Goal: Transaction & Acquisition: Purchase product/service

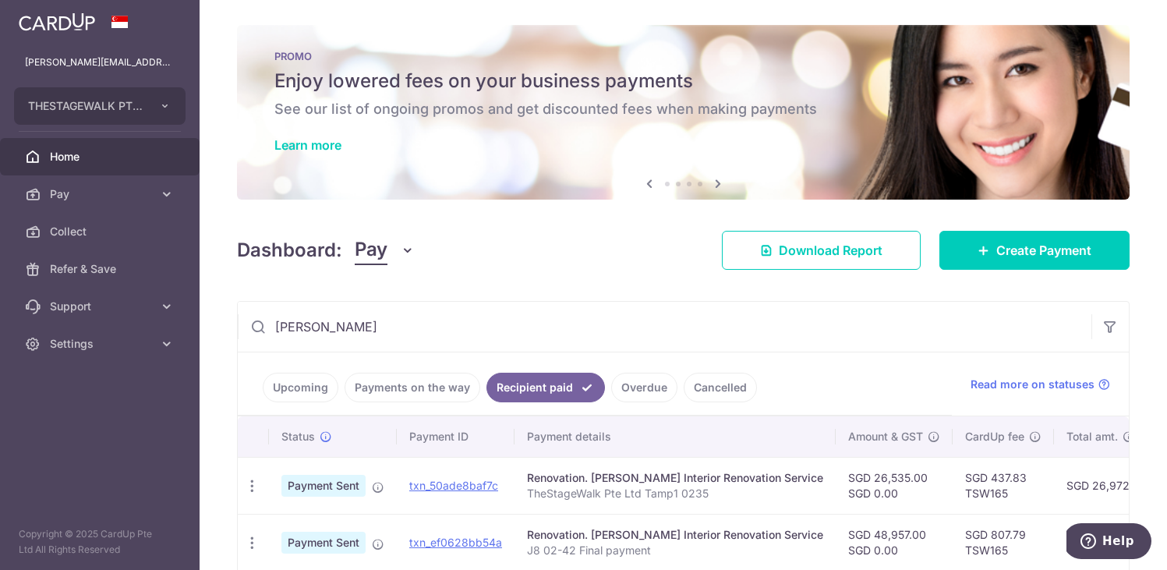
scroll to position [0, 2]
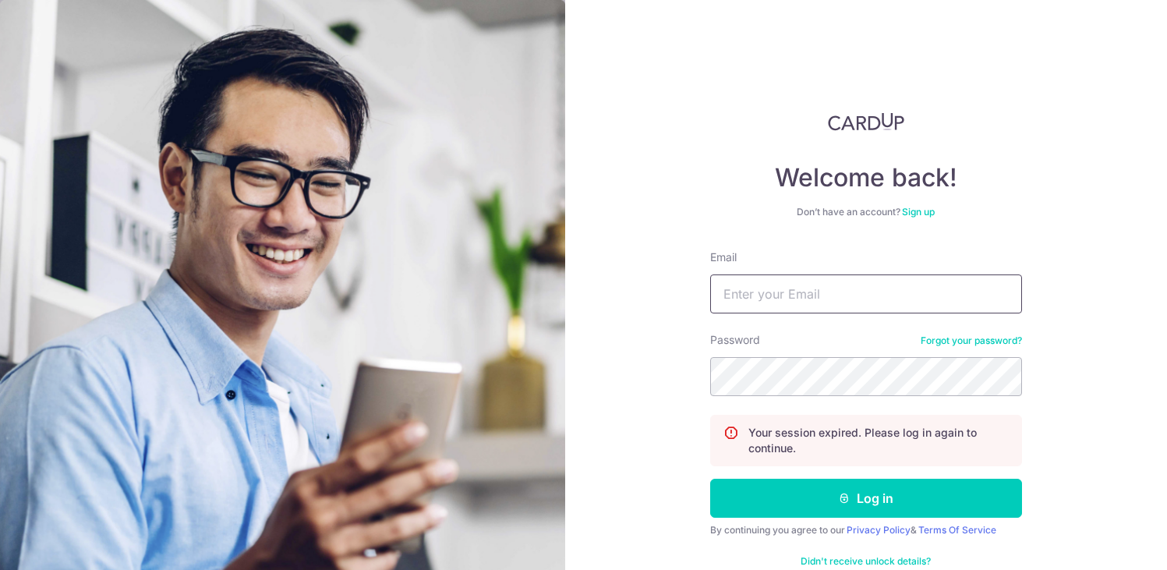
click at [769, 285] on input "Email" at bounding box center [866, 293] width 312 height 39
click at [745, 293] on input "Email" at bounding box center [866, 293] width 312 height 39
click at [738, 341] on label "Password" at bounding box center [735, 340] width 50 height 16
click at [736, 307] on input "Email" at bounding box center [866, 293] width 312 height 39
type input "victor@thestagewalk.com"
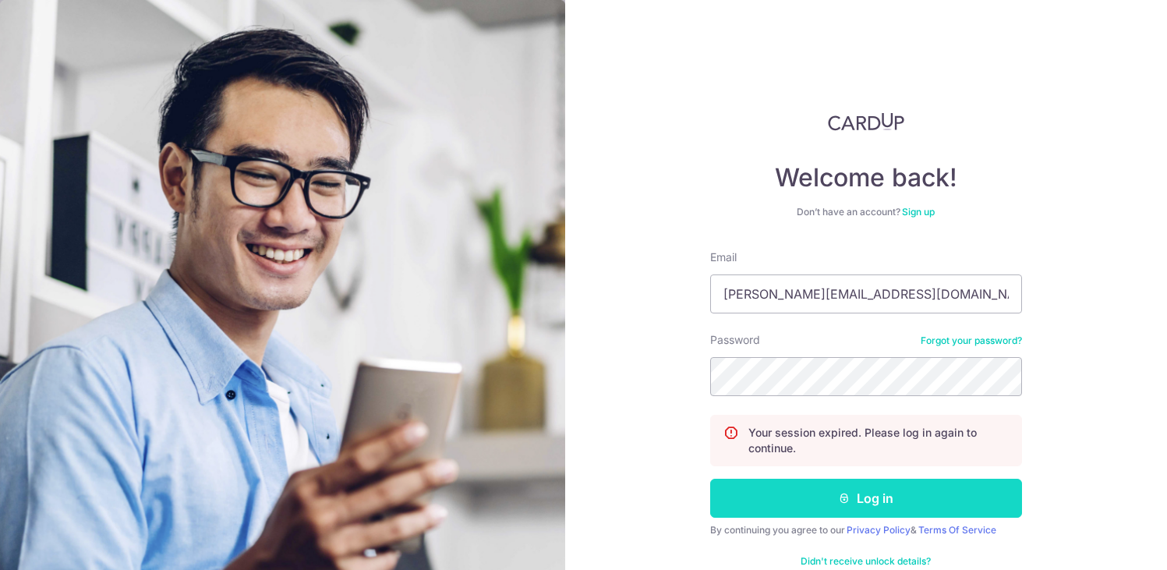
click at [858, 502] on button "Log in" at bounding box center [866, 498] width 312 height 39
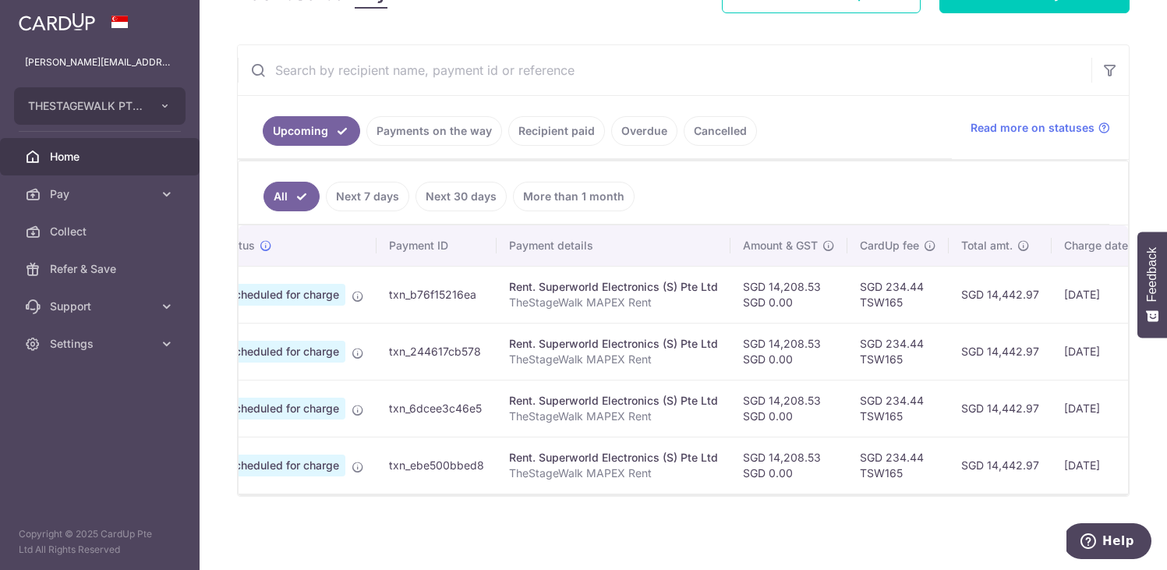
scroll to position [0, 66]
click at [530, 136] on link "Recipient paid" at bounding box center [556, 131] width 97 height 30
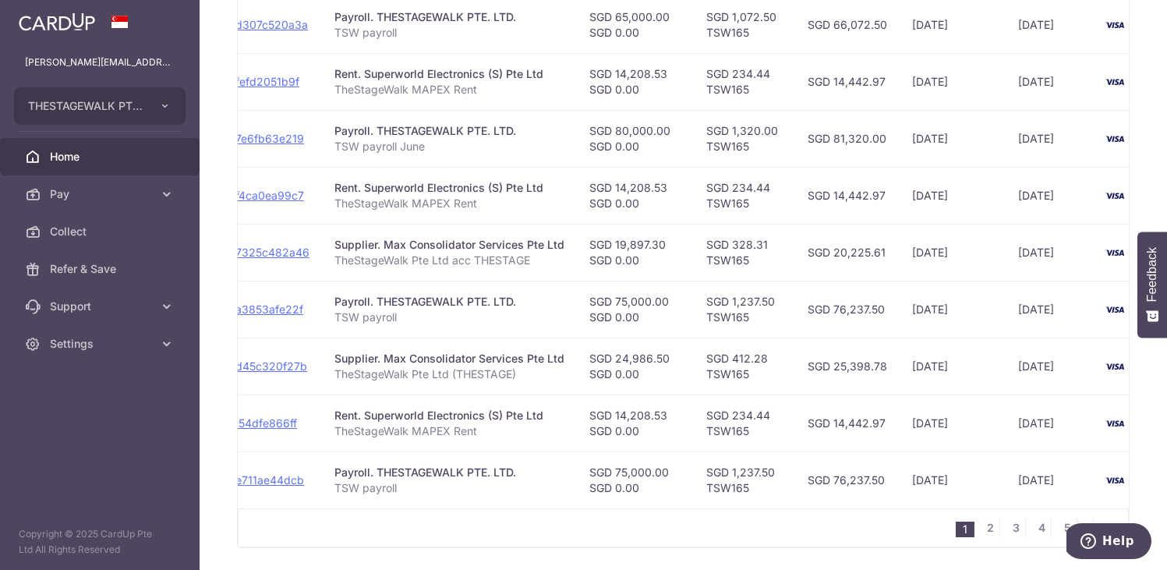
scroll to position [519, 0]
click at [992, 523] on link "2" at bounding box center [990, 526] width 19 height 19
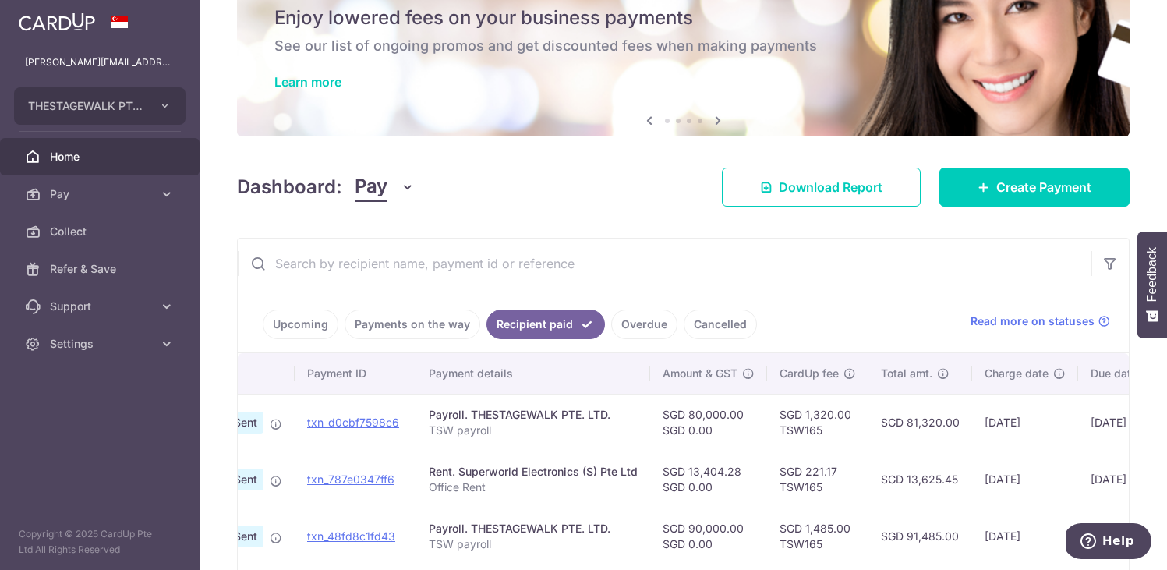
scroll to position [0, 111]
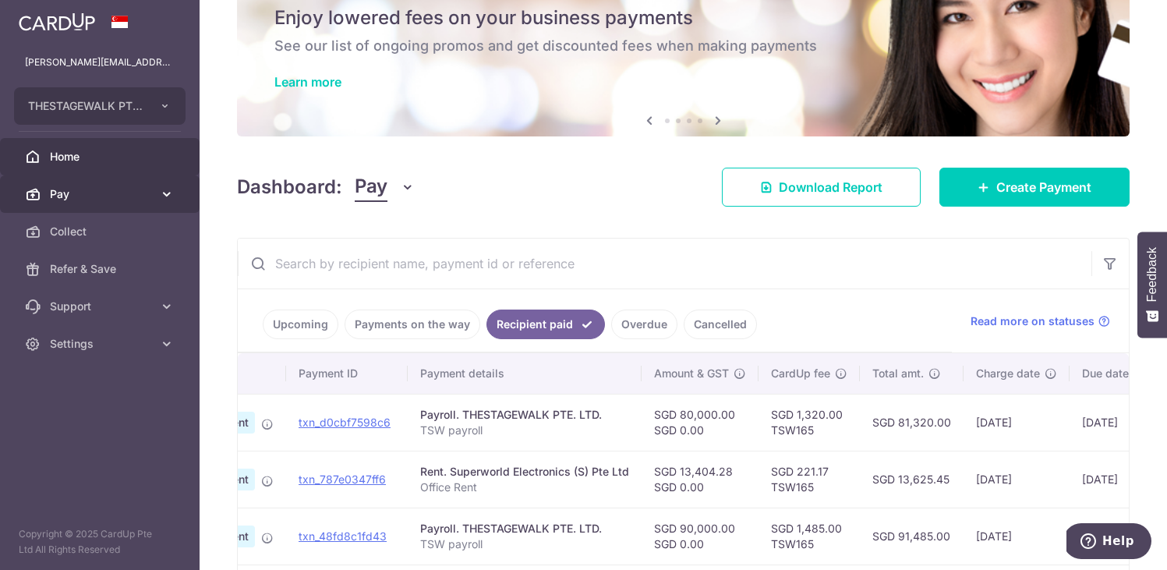
click at [168, 193] on icon at bounding box center [167, 194] width 16 height 16
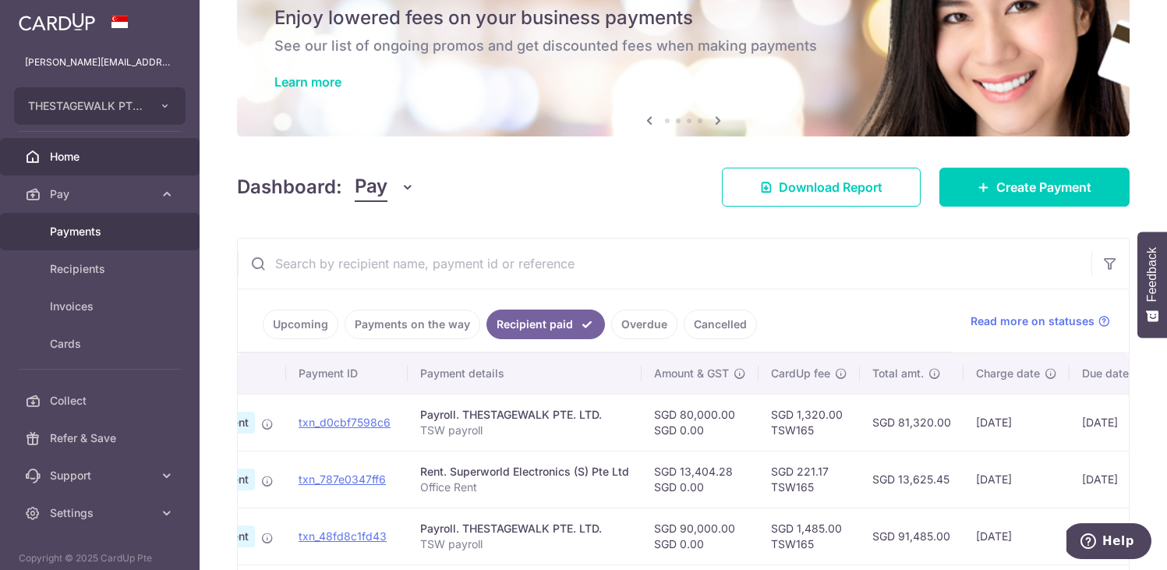
click at [90, 230] on span "Payments" at bounding box center [101, 232] width 103 height 16
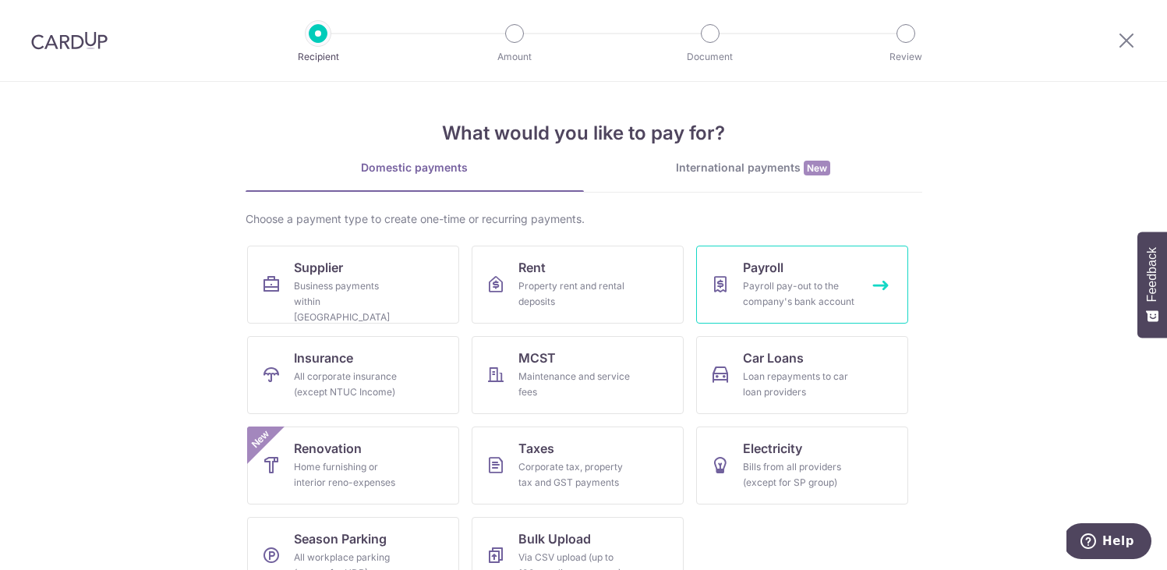
click at [745, 277] on link "Payroll Payroll pay-out to the company's bank account" at bounding box center [802, 285] width 212 height 78
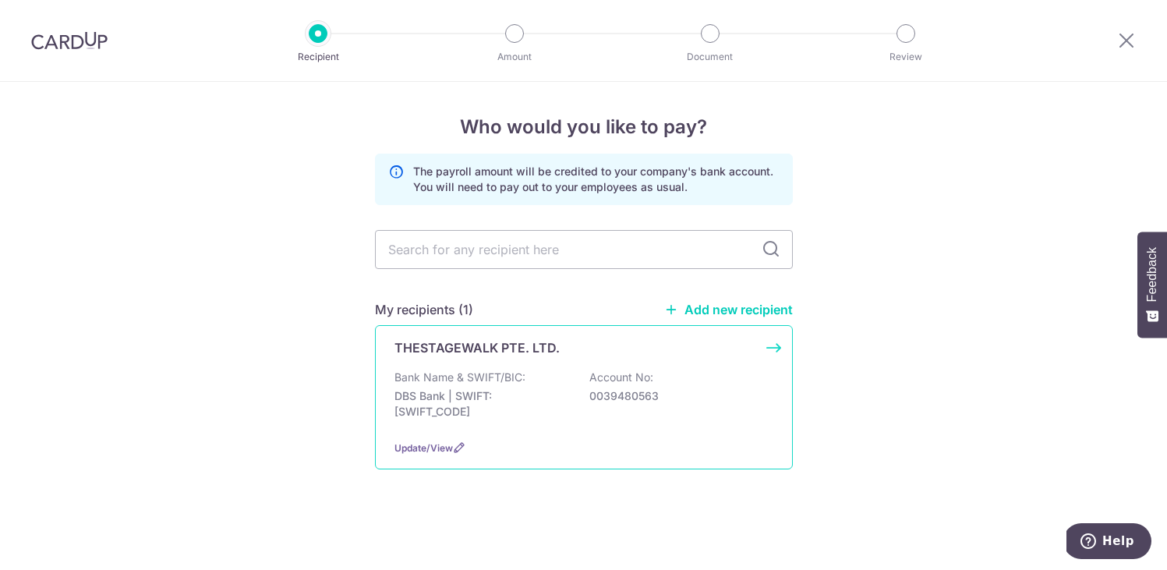
click at [553, 394] on p "DBS Bank | SWIFT: [SWIFT_CODE]" at bounding box center [481, 403] width 175 height 31
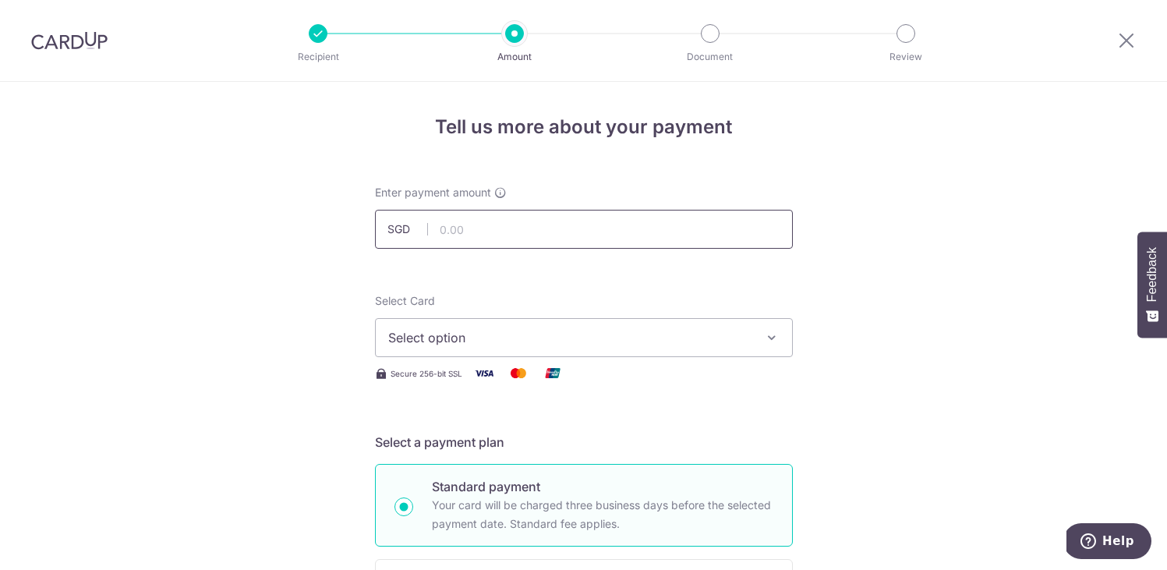
click at [433, 232] on input "text" at bounding box center [584, 229] width 418 height 39
type input "77,000.00"
click at [450, 331] on span "Select option" at bounding box center [569, 337] width 363 height 19
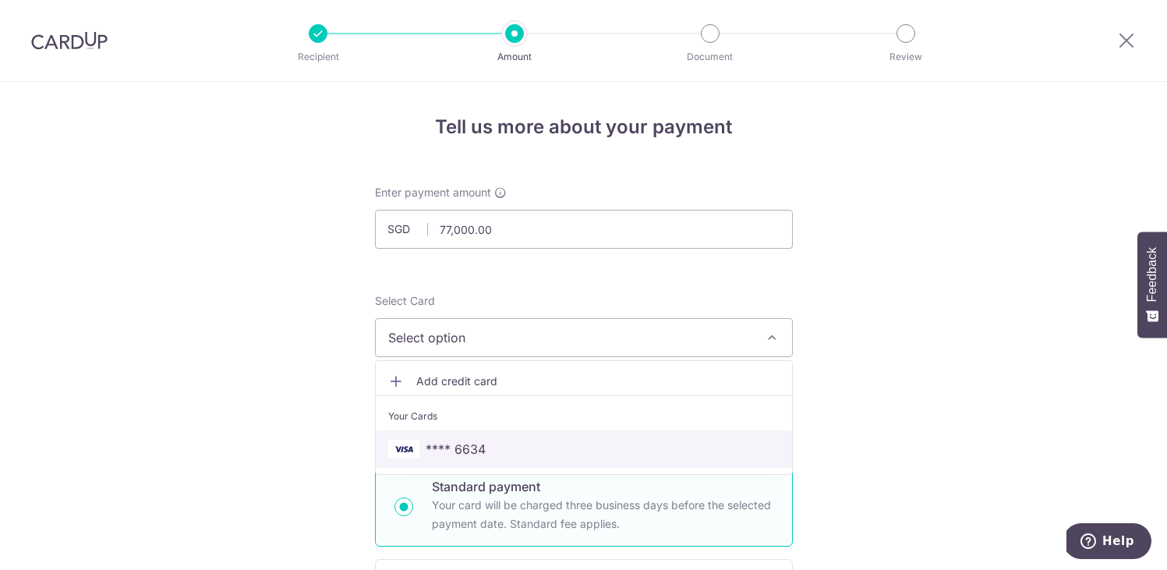
click at [483, 448] on span "**** 6634" at bounding box center [456, 449] width 60 height 19
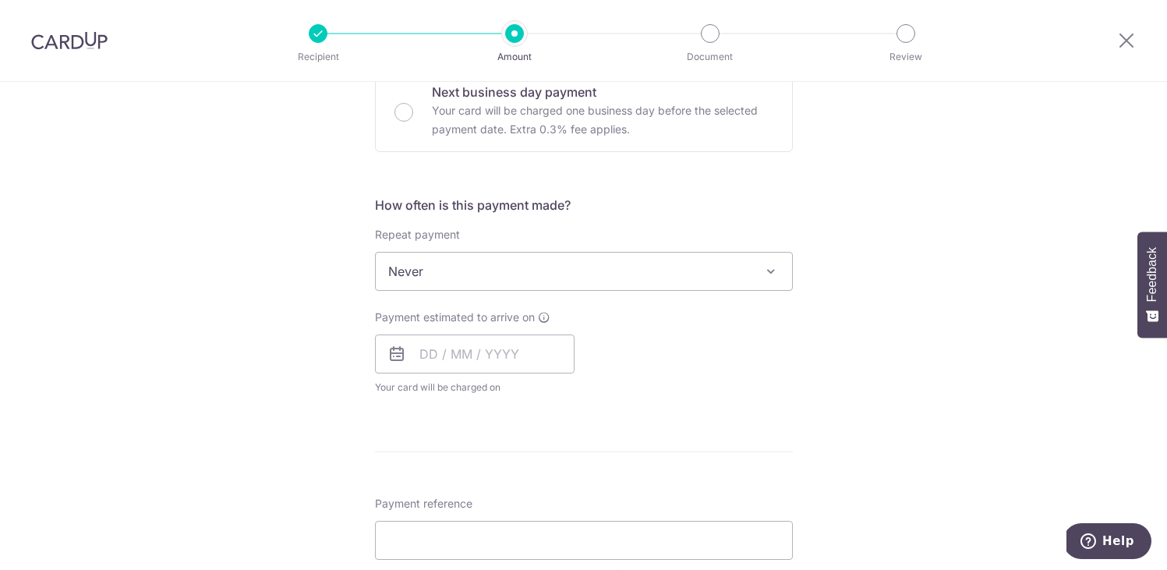
scroll to position [560, 0]
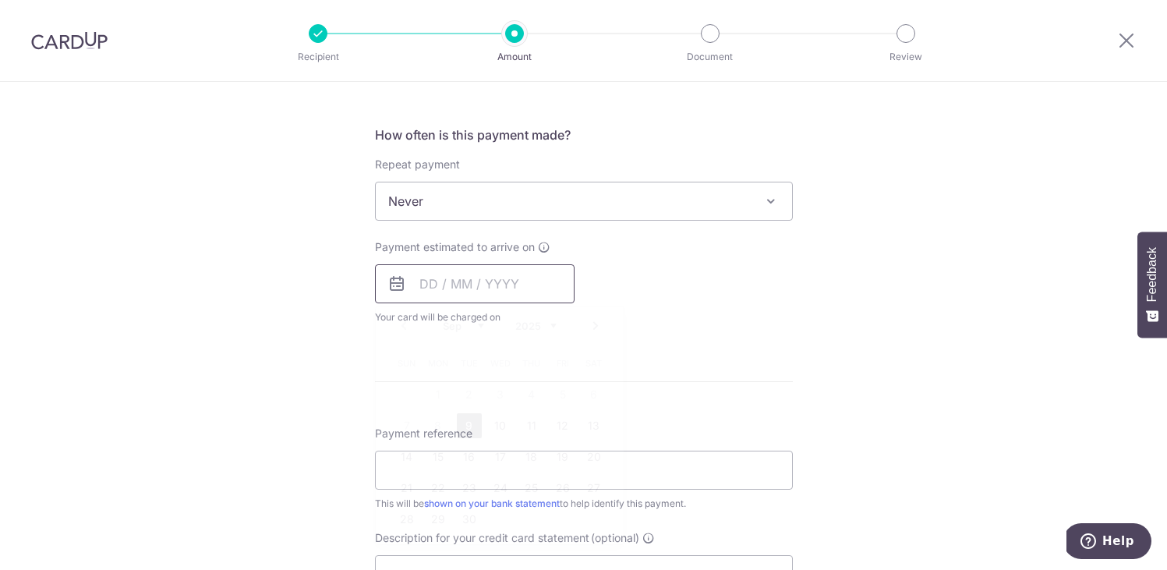
click at [435, 293] on input "text" at bounding box center [475, 283] width 200 height 39
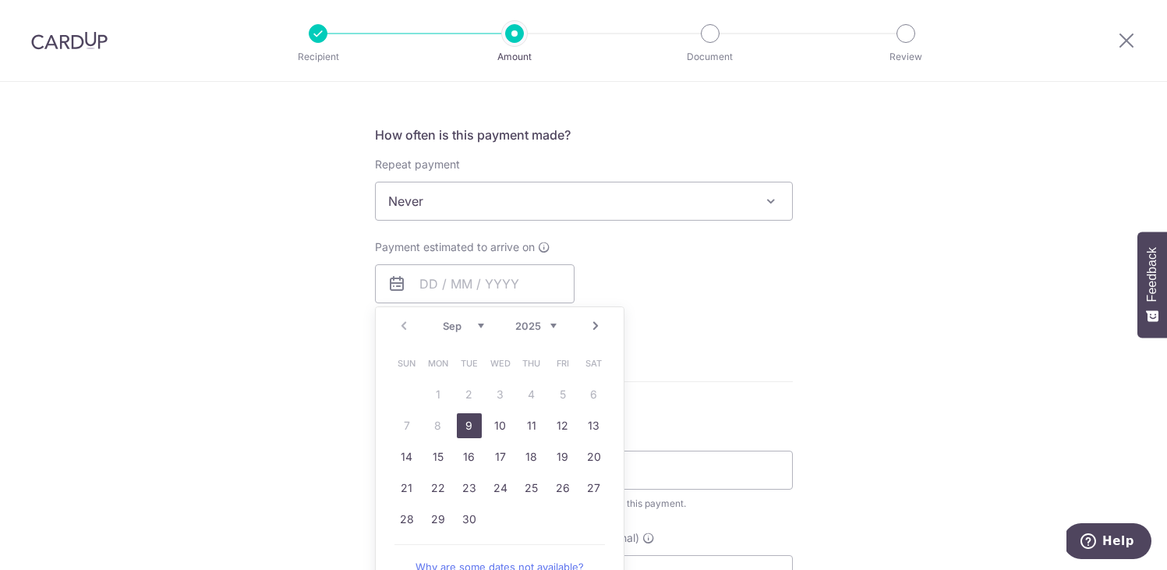
click at [471, 425] on link "9" at bounding box center [469, 425] width 25 height 25
type input "09/09/2025"
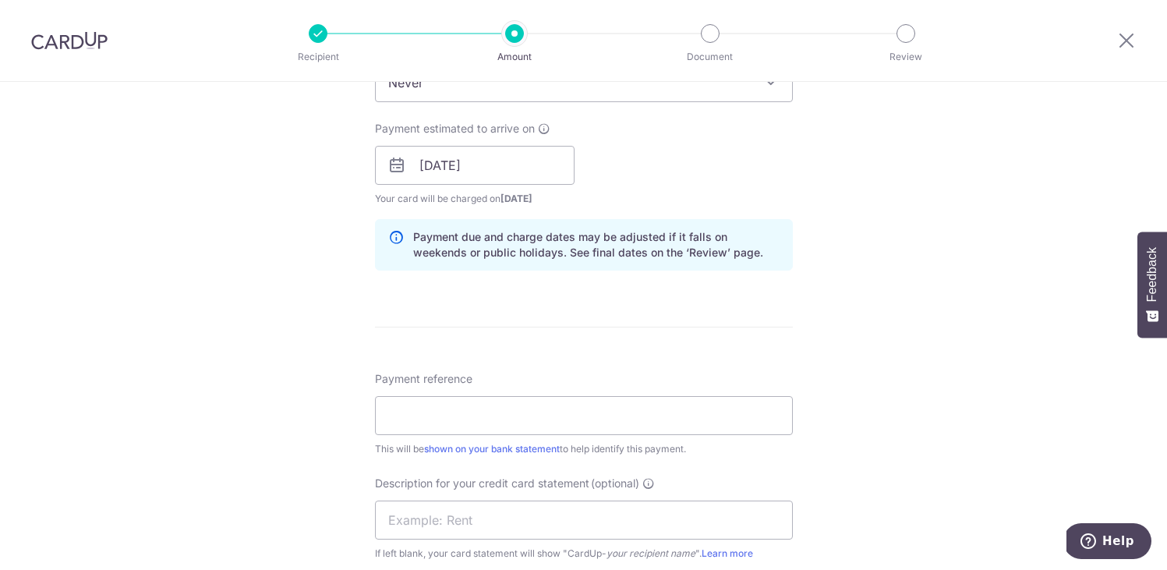
scroll to position [681, 0]
click at [410, 414] on input "Payment reference" at bounding box center [584, 412] width 418 height 39
type input "TSW payroll"
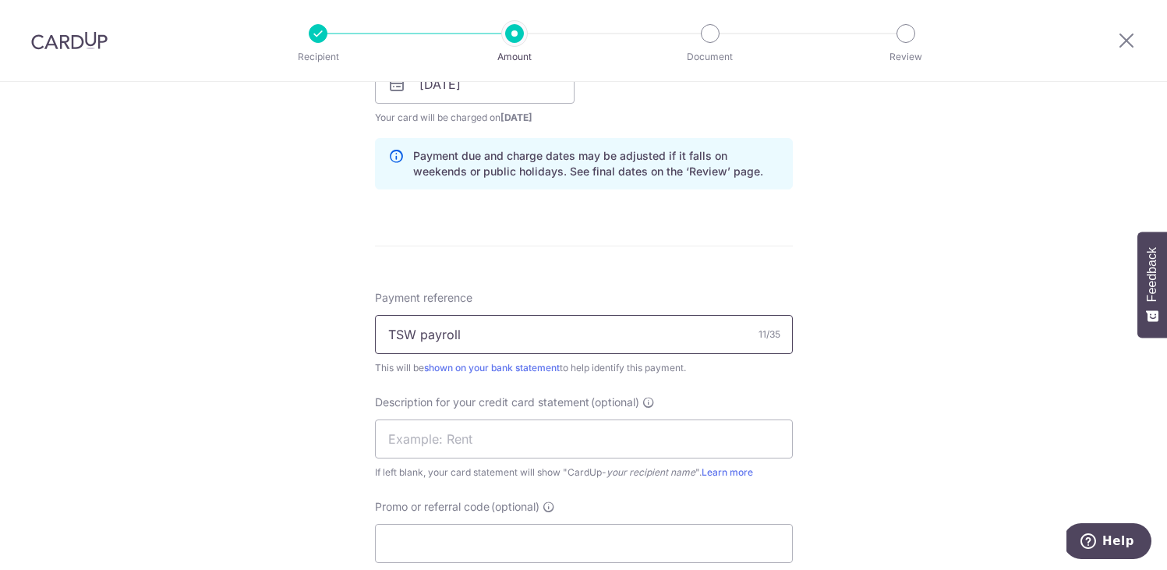
scroll to position [819, 0]
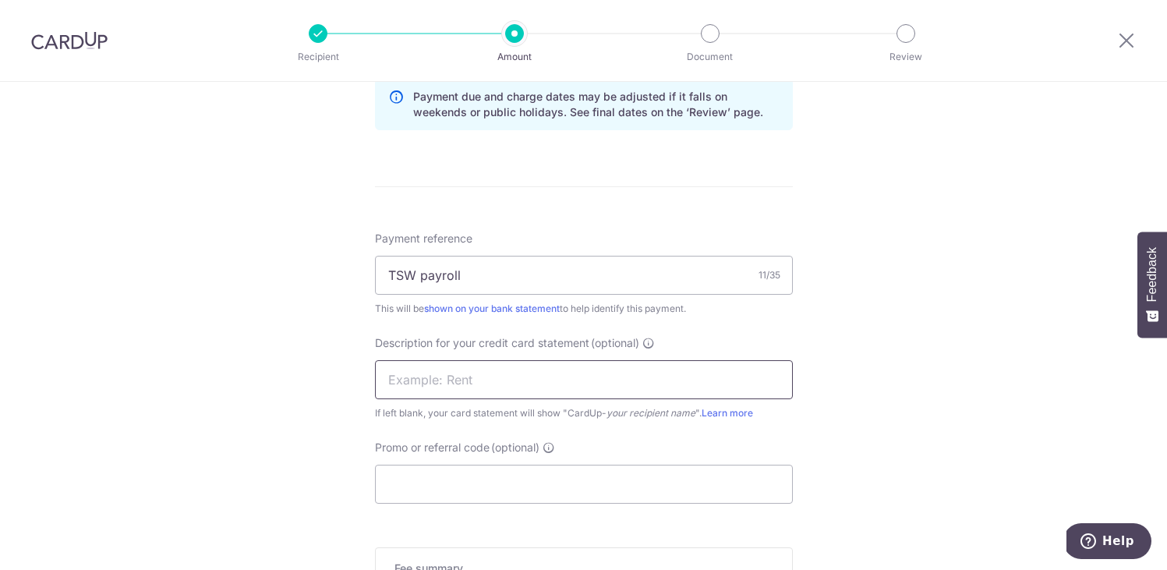
click at [403, 384] on input "text" at bounding box center [584, 379] width 418 height 39
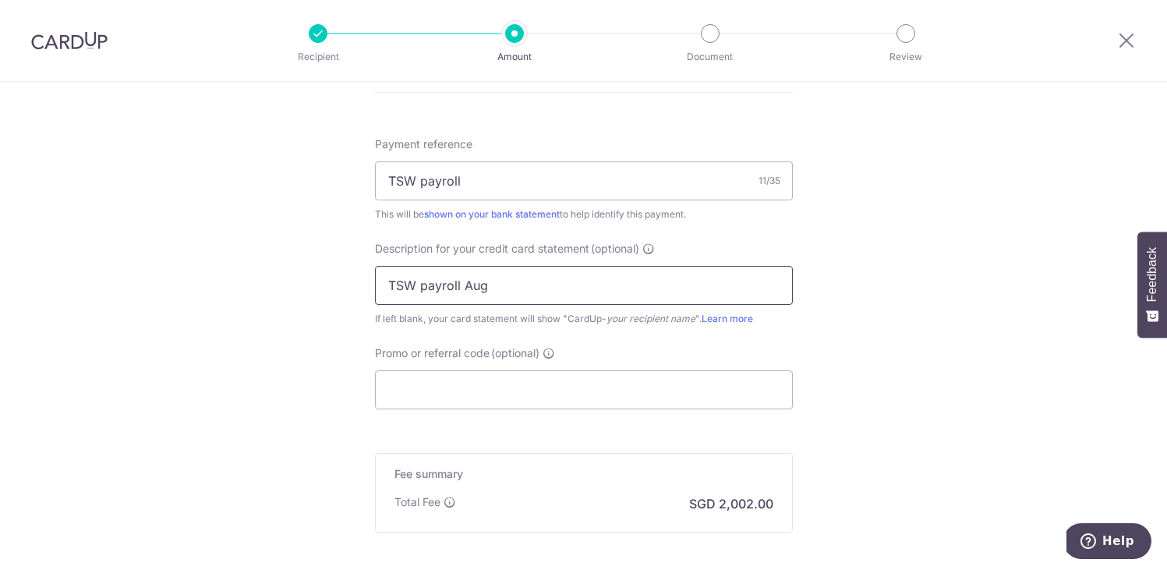
scroll to position [941, 0]
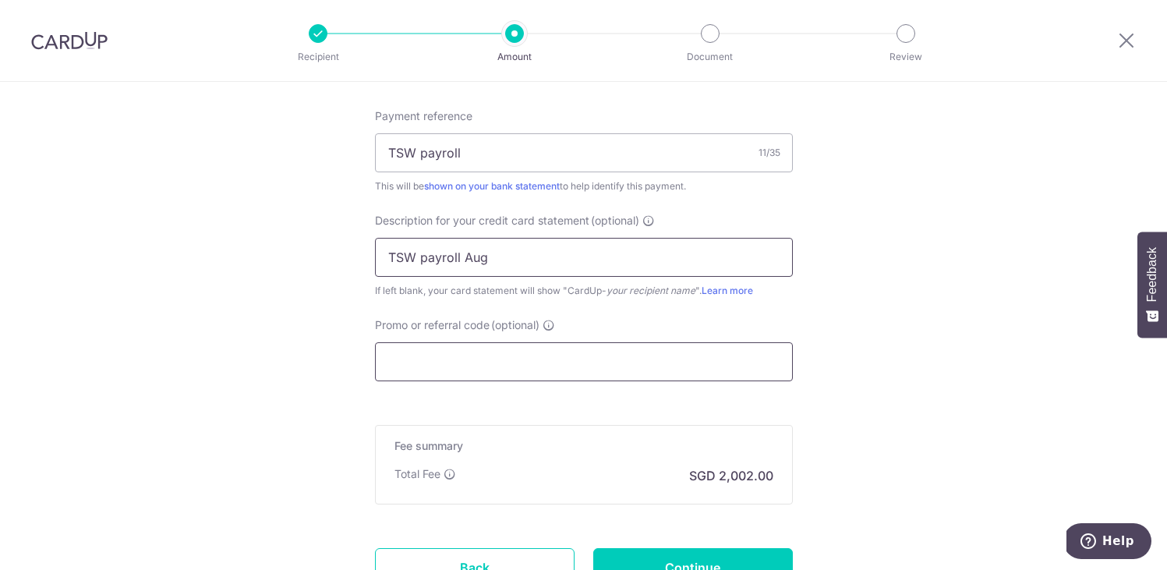
type input "TSW payroll Aug"
click at [405, 363] on input "Promo or referral code (optional)" at bounding box center [584, 361] width 418 height 39
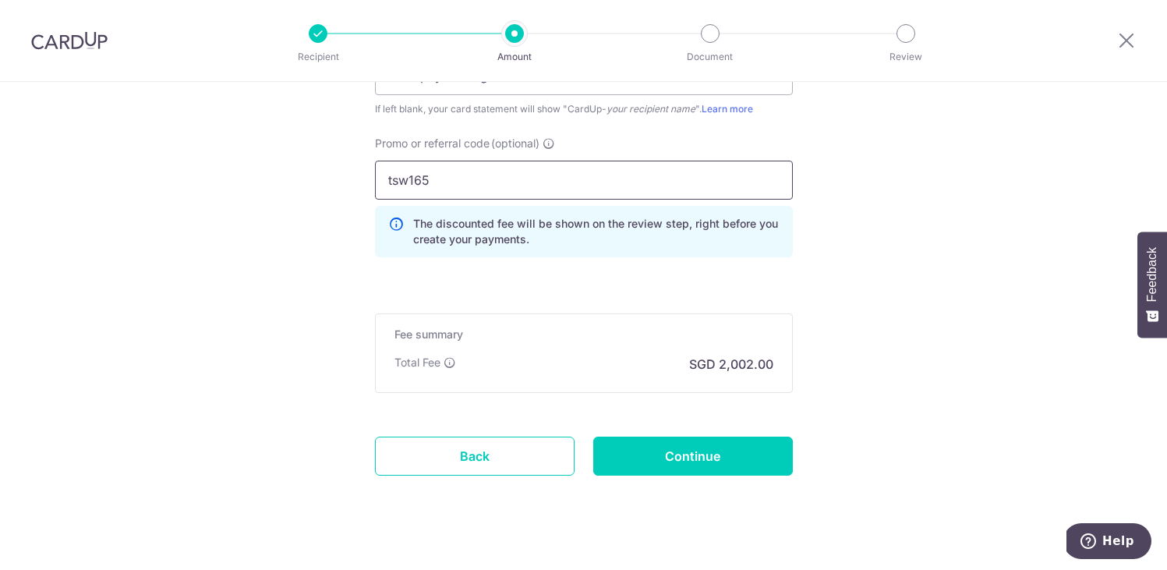
scroll to position [1123, 0]
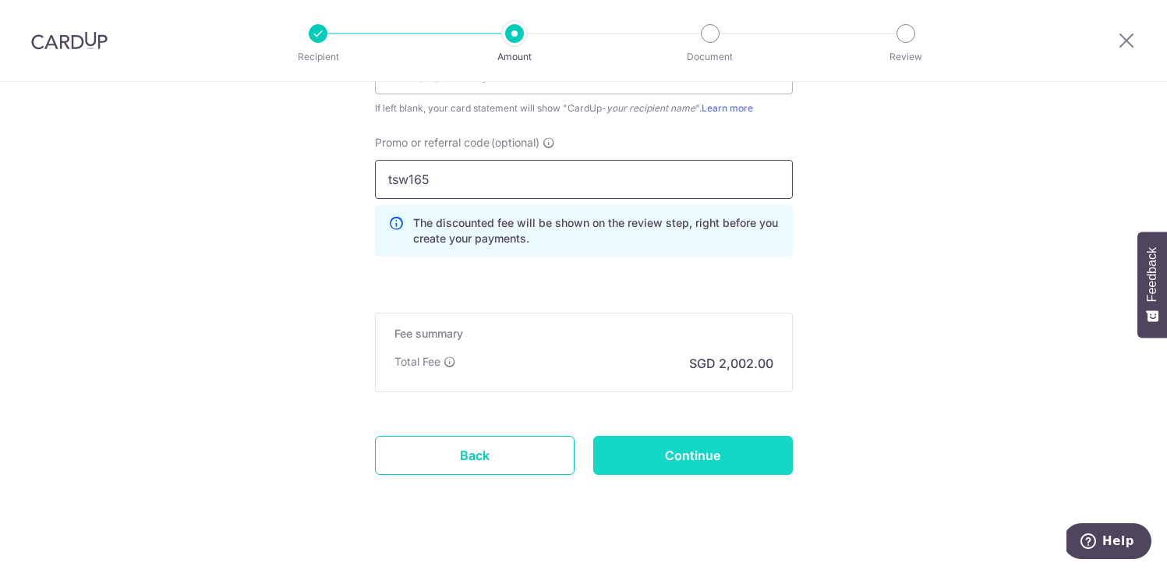
type input "tsw165"
click at [721, 462] on input "Continue" at bounding box center [693, 455] width 200 height 39
type input "Create Schedule"
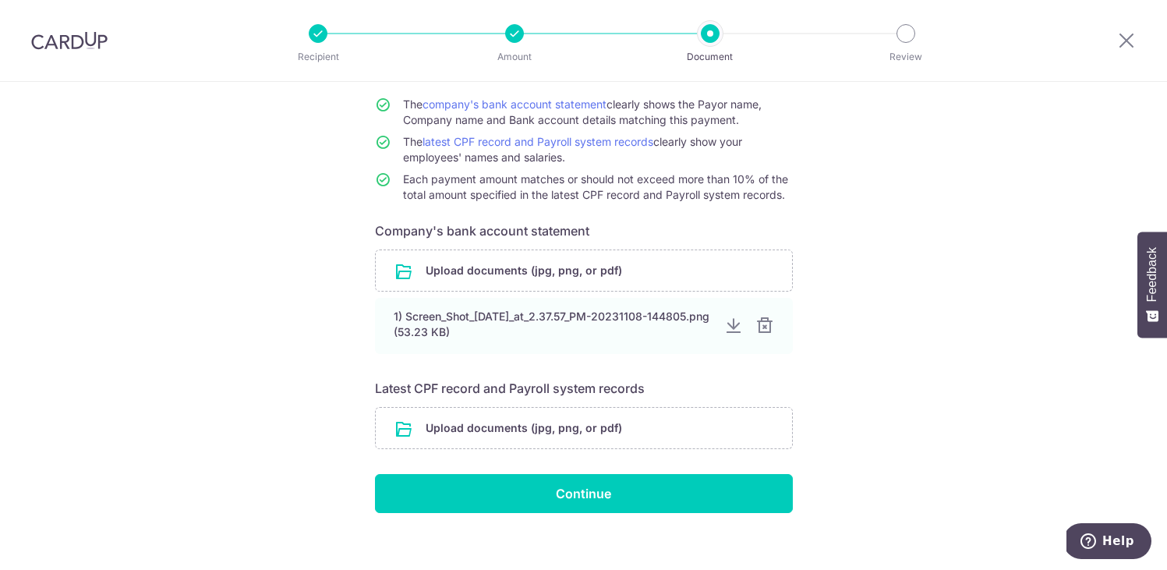
scroll to position [156, 0]
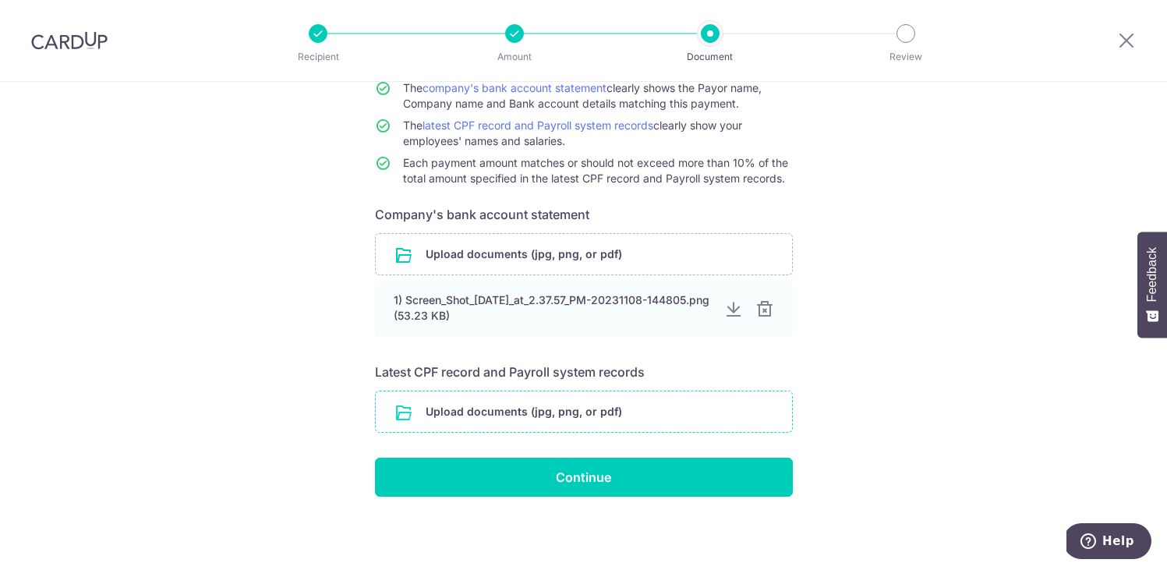
click at [438, 410] on input "file" at bounding box center [584, 411] width 416 height 41
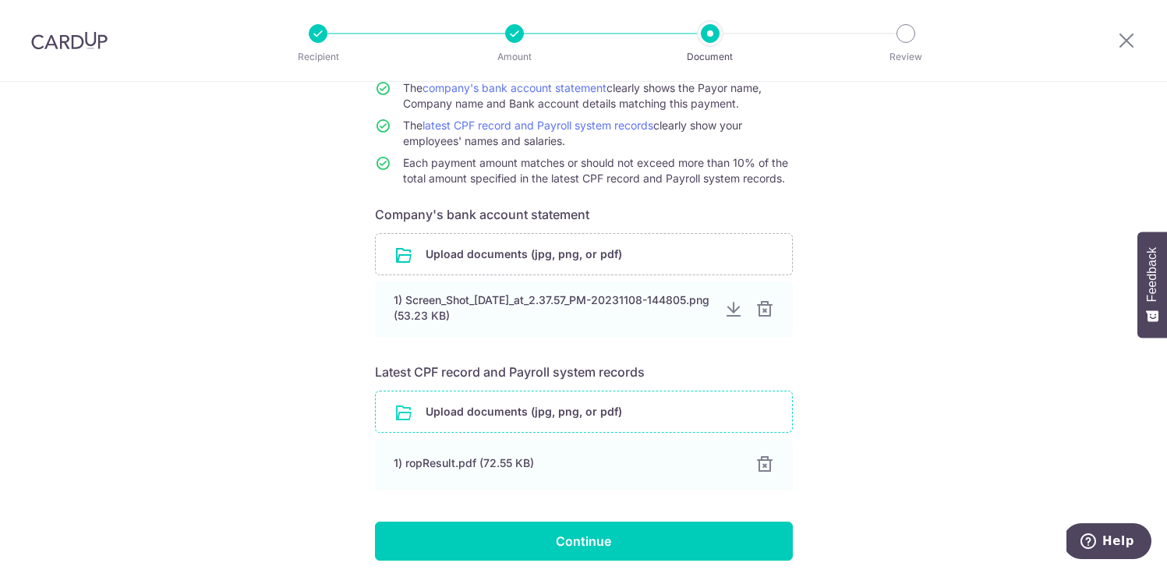
click at [456, 430] on input "file" at bounding box center [584, 411] width 416 height 41
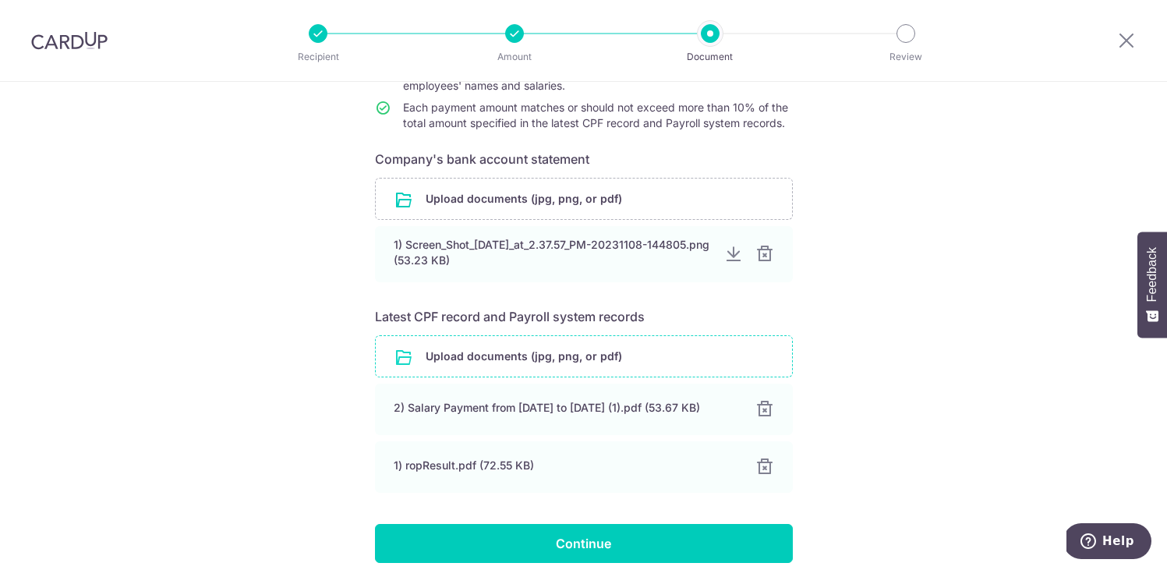
scroll to position [214, 0]
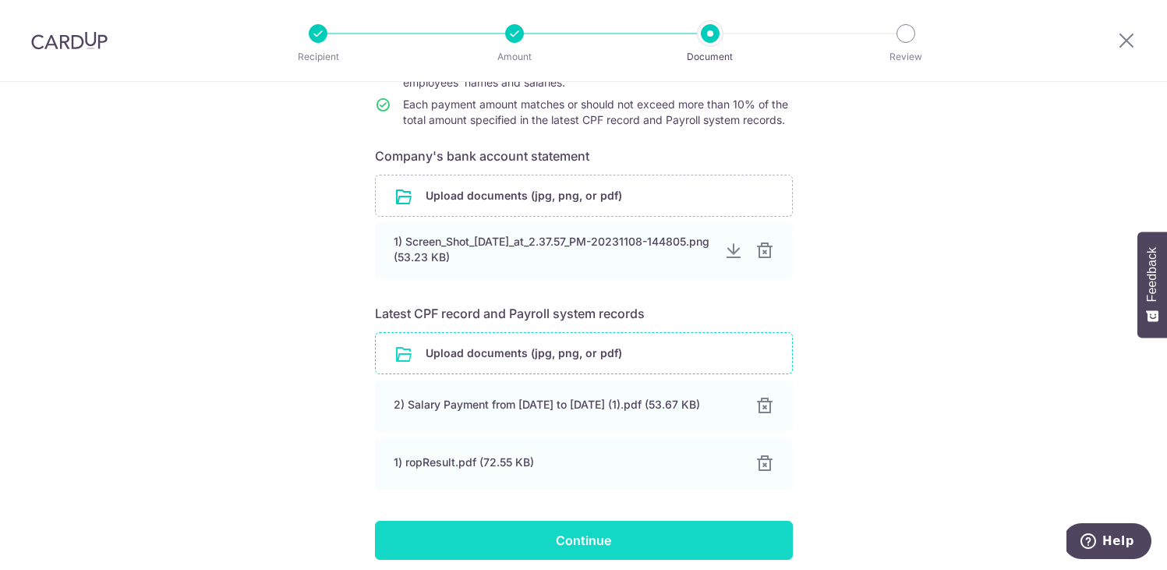
click at [463, 550] on input "Continue" at bounding box center [584, 540] width 418 height 39
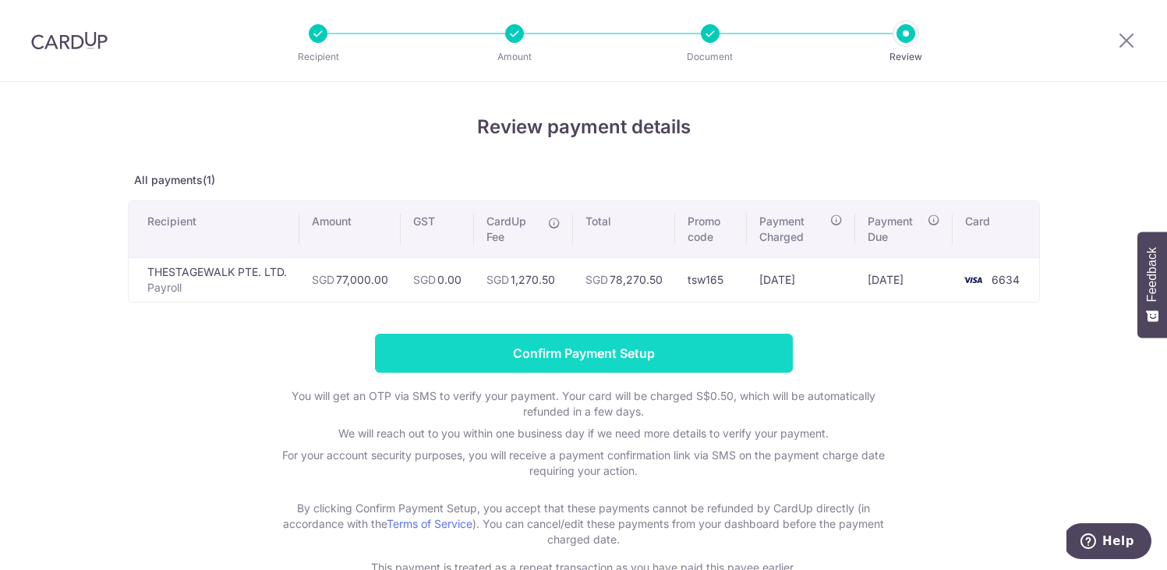
click at [519, 352] on input "Confirm Payment Setup" at bounding box center [584, 353] width 418 height 39
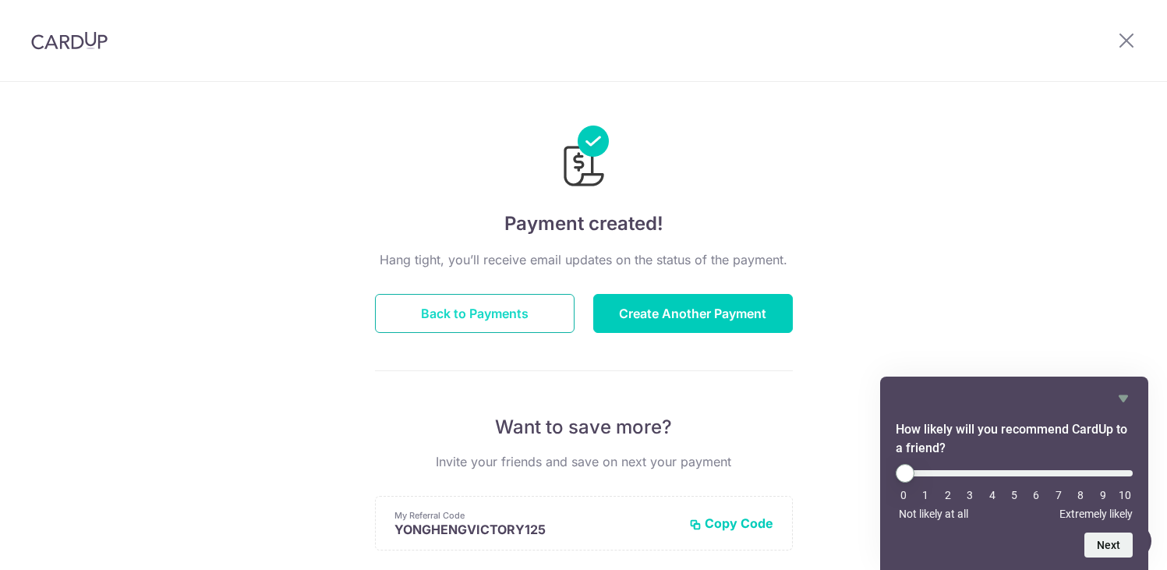
click at [494, 319] on button "Back to Payments" at bounding box center [475, 313] width 200 height 39
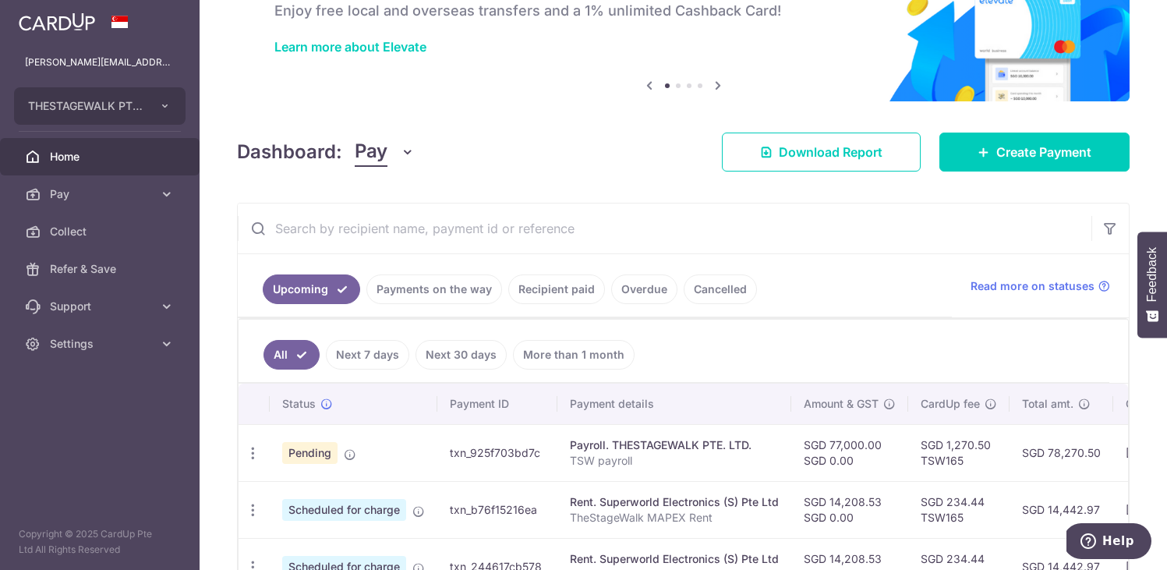
scroll to position [111, 0]
